Goal: Task Accomplishment & Management: Use online tool/utility

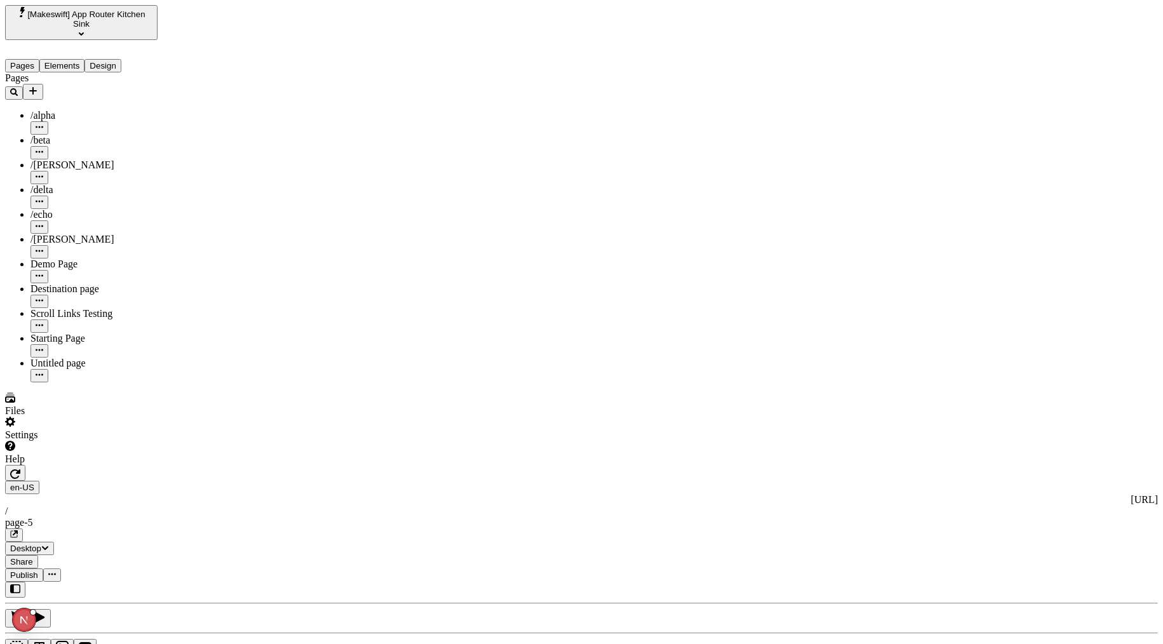
click at [96, 441] on div "Settings" at bounding box center [81, 429] width 153 height 24
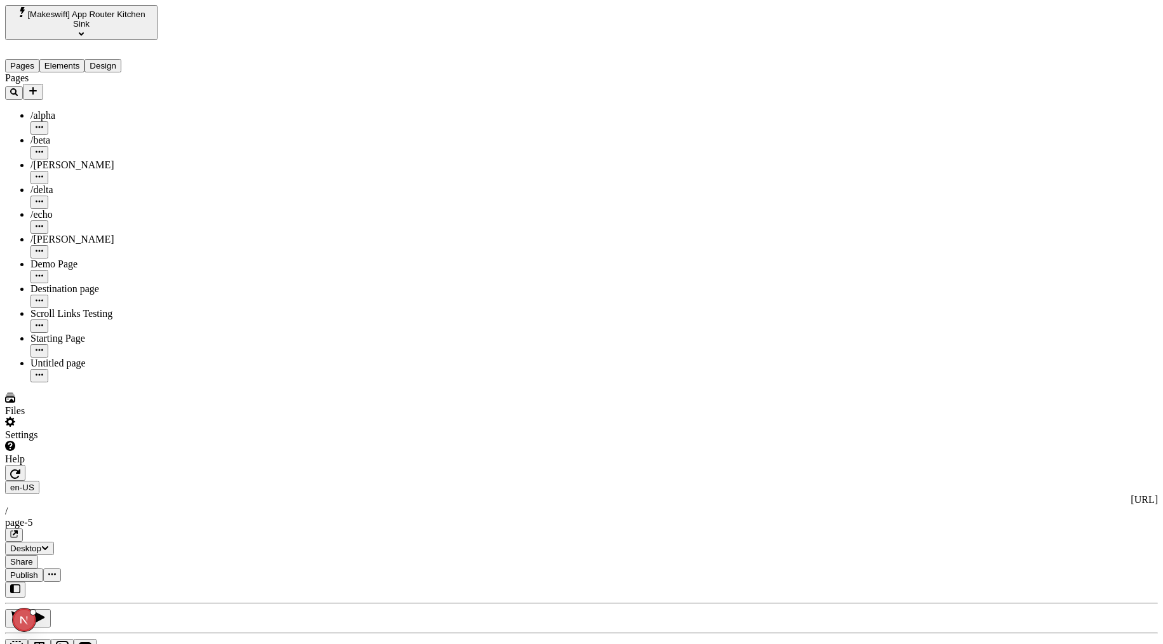
click at [81, 465] on div "Help" at bounding box center [81, 453] width 153 height 24
click at [88, 611] on div "Copy diagnostics" at bounding box center [86, 611] width 71 height 24
